Goal: Transaction & Acquisition: Subscribe to service/newsletter

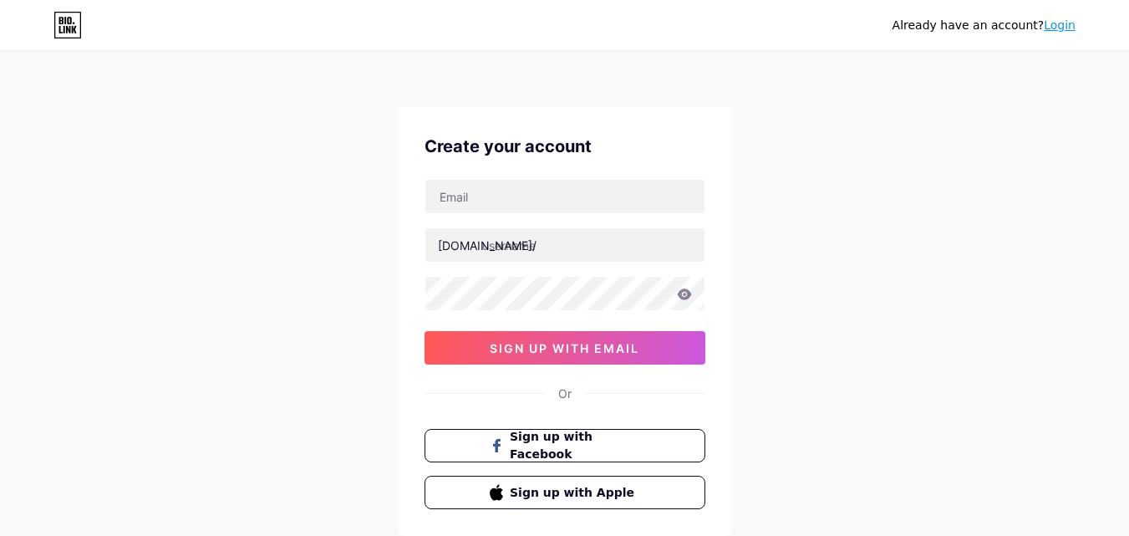
scroll to position [104, 0]
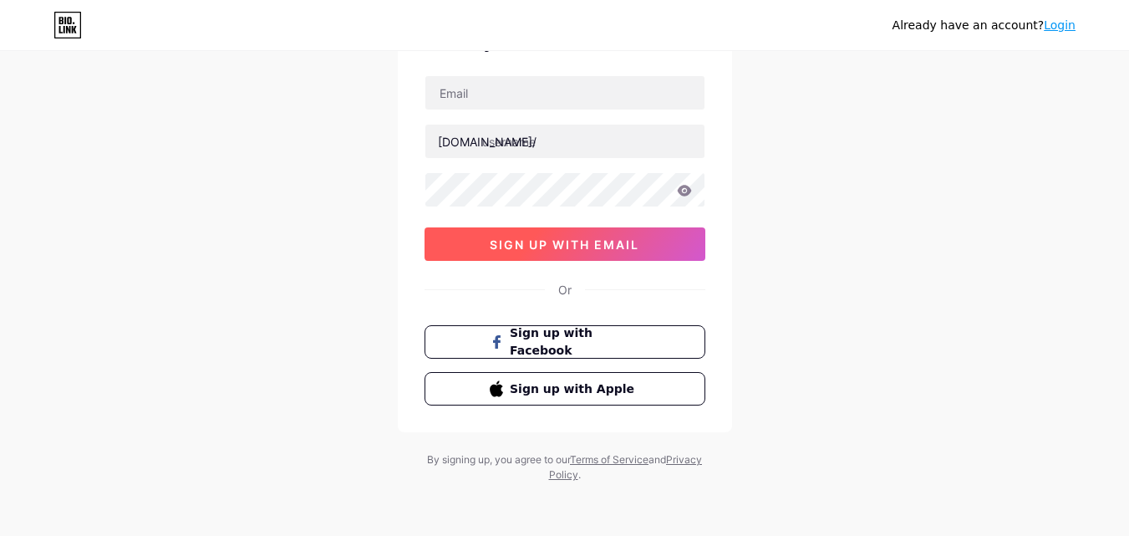
click at [597, 244] on span "sign up with email" at bounding box center [565, 244] width 150 height 14
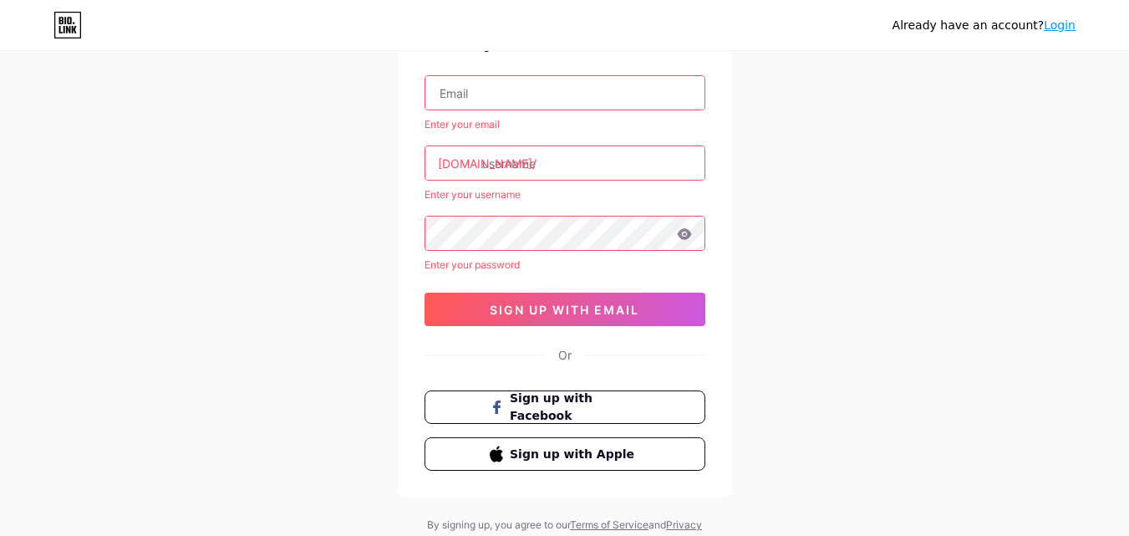
click at [466, 79] on input "text" at bounding box center [564, 92] width 279 height 33
click at [520, 98] on input "text" at bounding box center [564, 92] width 279 height 33
paste input "[EMAIL_ADDRESS][DOMAIN_NAME]"
type input "[EMAIL_ADDRESS][DOMAIN_NAME]"
click at [511, 164] on input "text" at bounding box center [564, 162] width 279 height 33
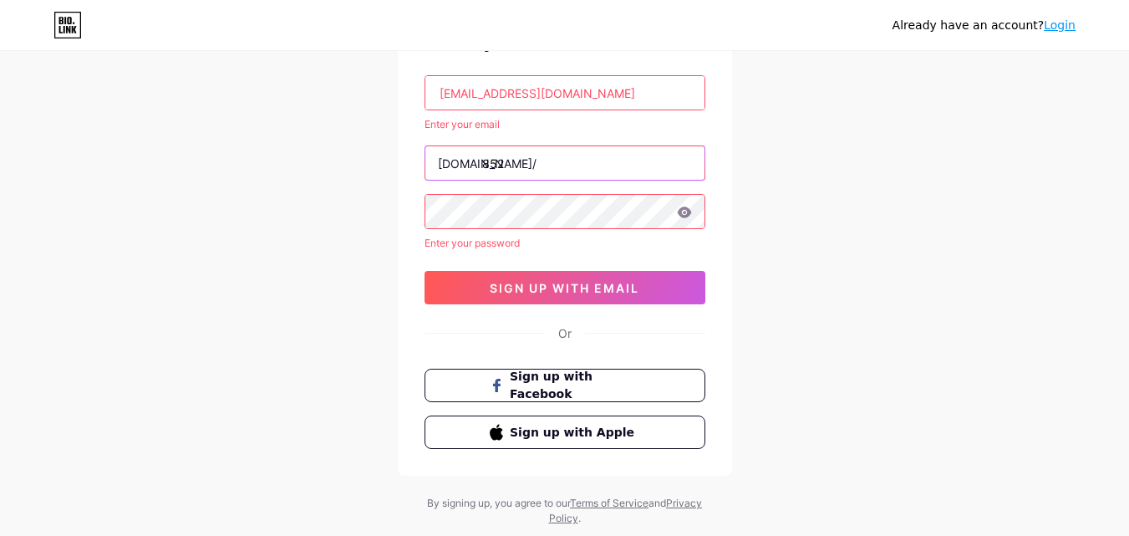
type input "852"
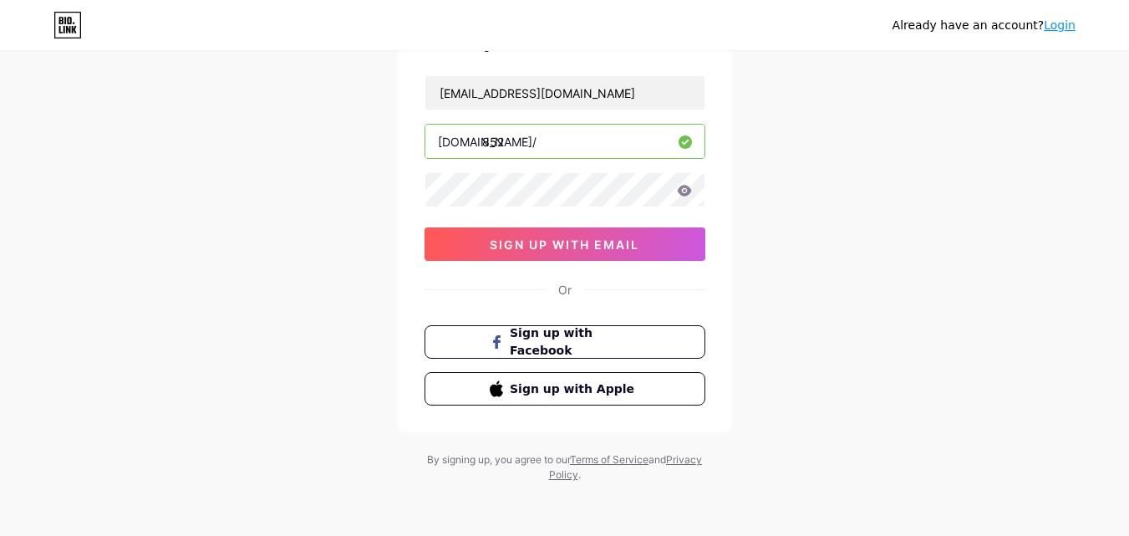
click at [522, 145] on input "852" at bounding box center [564, 141] width 279 height 33
type input "852much"
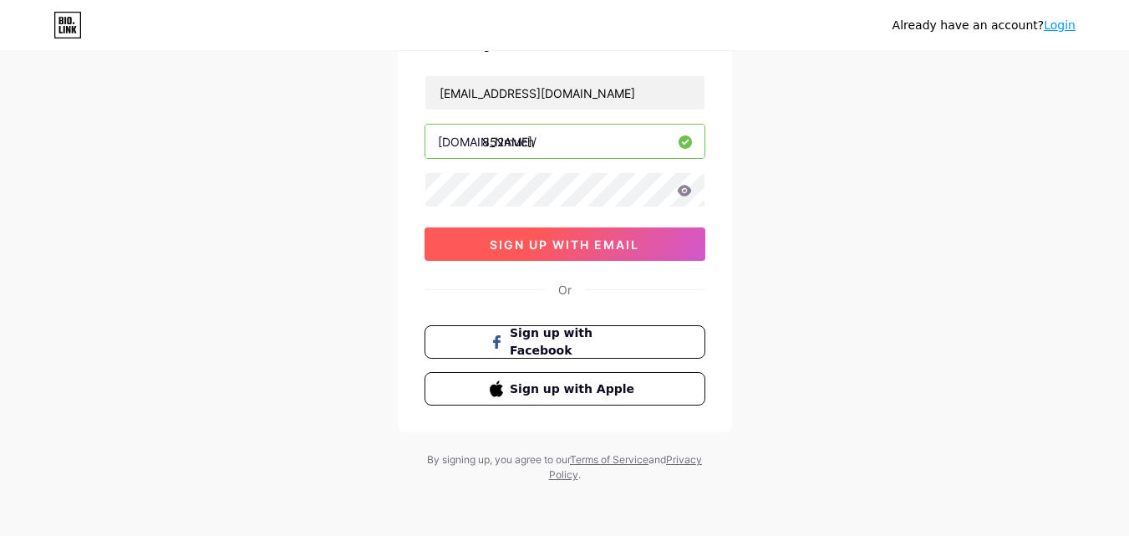
click at [520, 245] on span "sign up with email" at bounding box center [565, 244] width 150 height 14
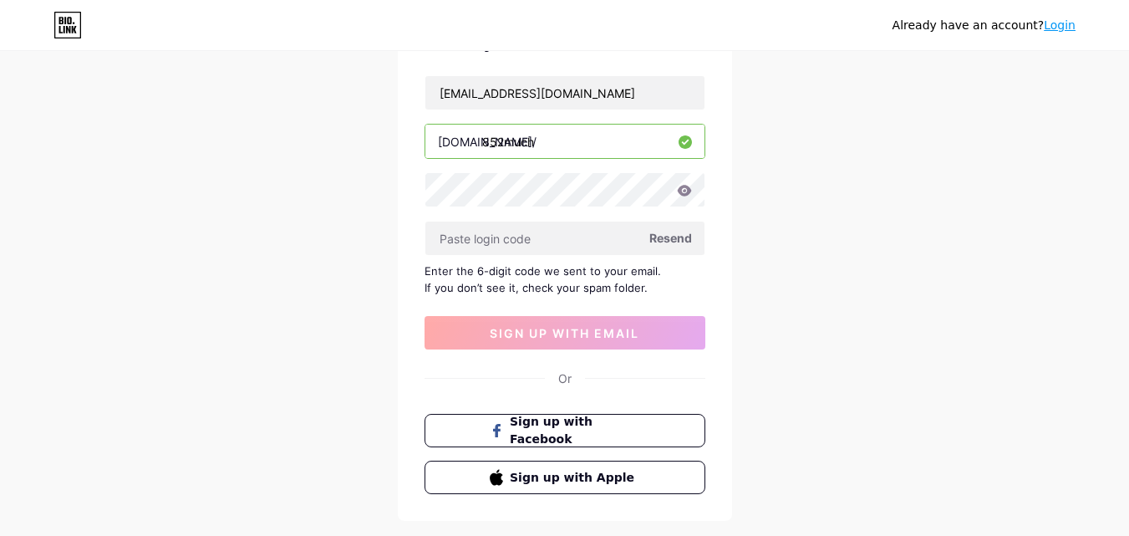
click at [665, 232] on span "Resend" at bounding box center [671, 238] width 43 height 18
click at [679, 242] on span "Resend" at bounding box center [671, 238] width 43 height 18
click at [484, 101] on input "[EMAIL_ADDRESS][DOMAIN_NAME]" at bounding box center [564, 92] width 279 height 33
click at [823, 308] on div "Already have an account? Login Create your account [EMAIL_ADDRESS][DOMAIN_NAME]…" at bounding box center [564, 260] width 1129 height 728
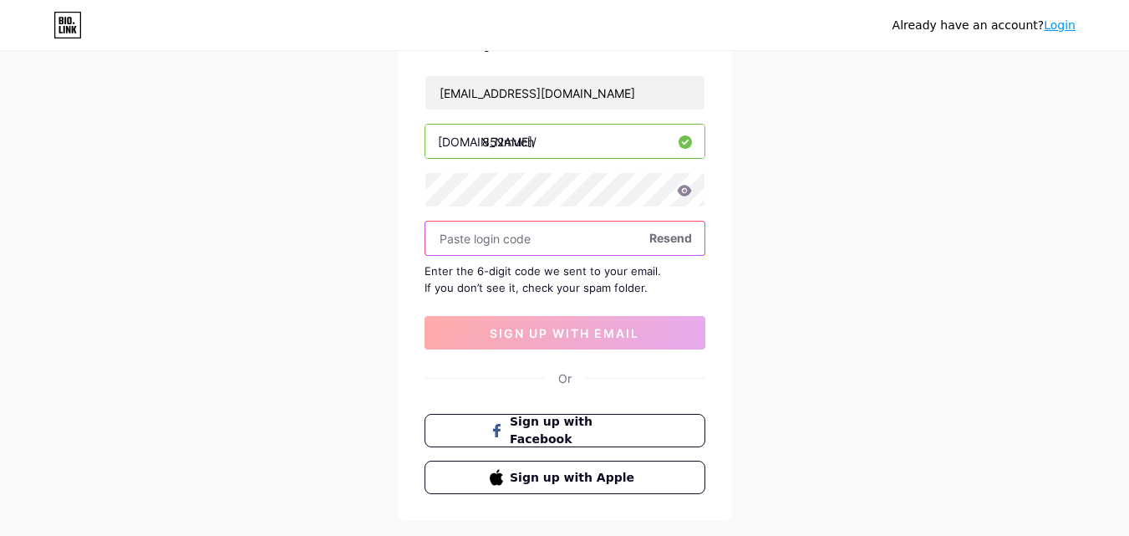
click at [558, 242] on input "text" at bounding box center [564, 238] width 279 height 33
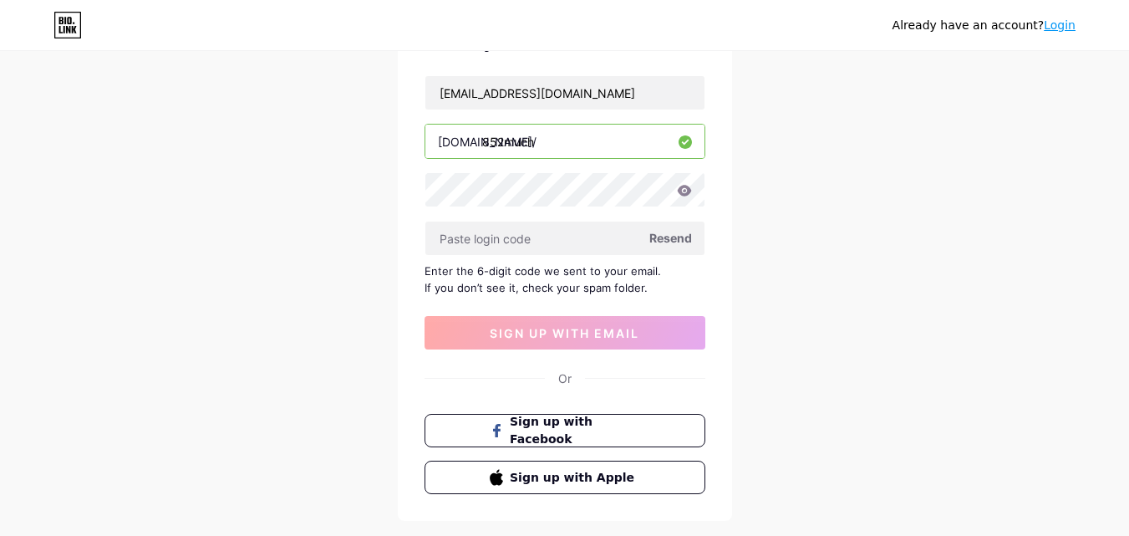
click at [665, 235] on span "Resend" at bounding box center [671, 238] width 43 height 18
click at [675, 239] on span "Resend" at bounding box center [671, 238] width 43 height 18
